Goal: Check status: Check status

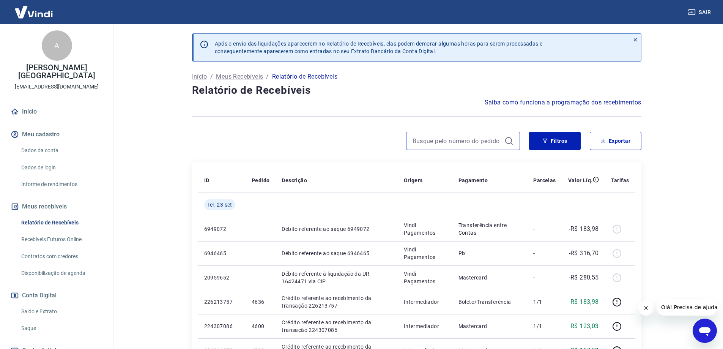
click at [435, 145] on input at bounding box center [456, 140] width 89 height 11
paste input "4597711"
type input "4597711"
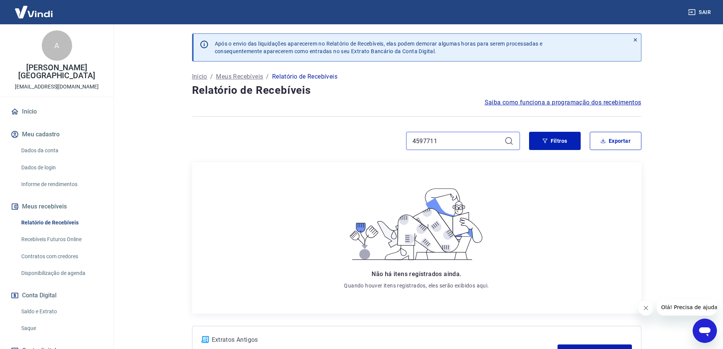
drag, startPoint x: 456, startPoint y: 141, endPoint x: 400, endPoint y: 144, distance: 55.9
click at [400, 144] on div "4597711" at bounding box center [356, 141] width 328 height 18
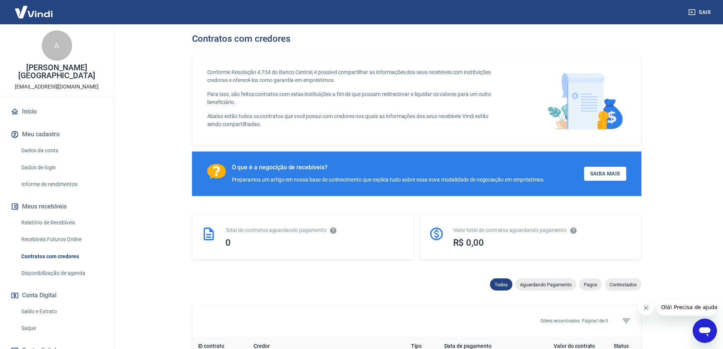
scroll to position [139, 0]
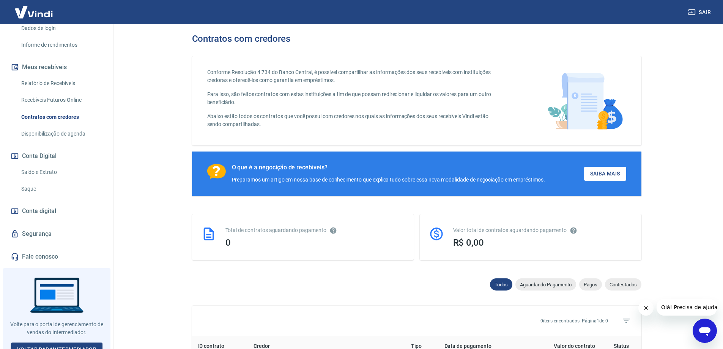
click at [46, 164] on link "Saldo e Extrato" at bounding box center [61, 172] width 86 height 16
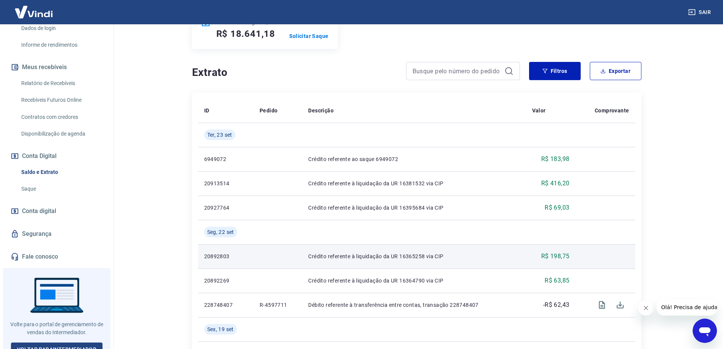
scroll to position [190, 0]
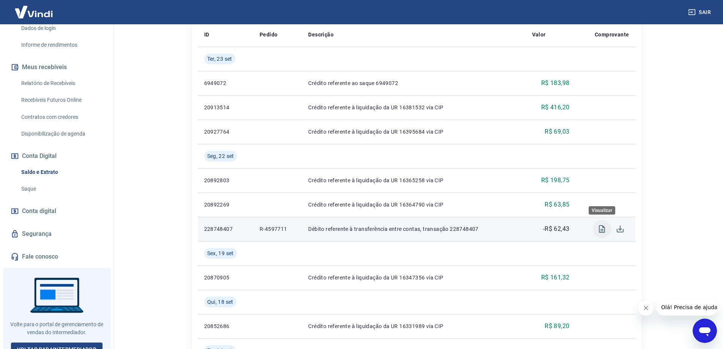
click at [601, 228] on icon "Visualizar" at bounding box center [601, 228] width 9 height 9
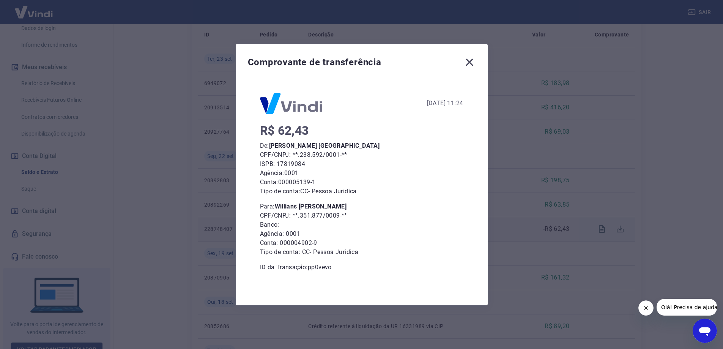
click at [473, 64] on icon at bounding box center [469, 61] width 7 height 7
